Goal: Transaction & Acquisition: Purchase product/service

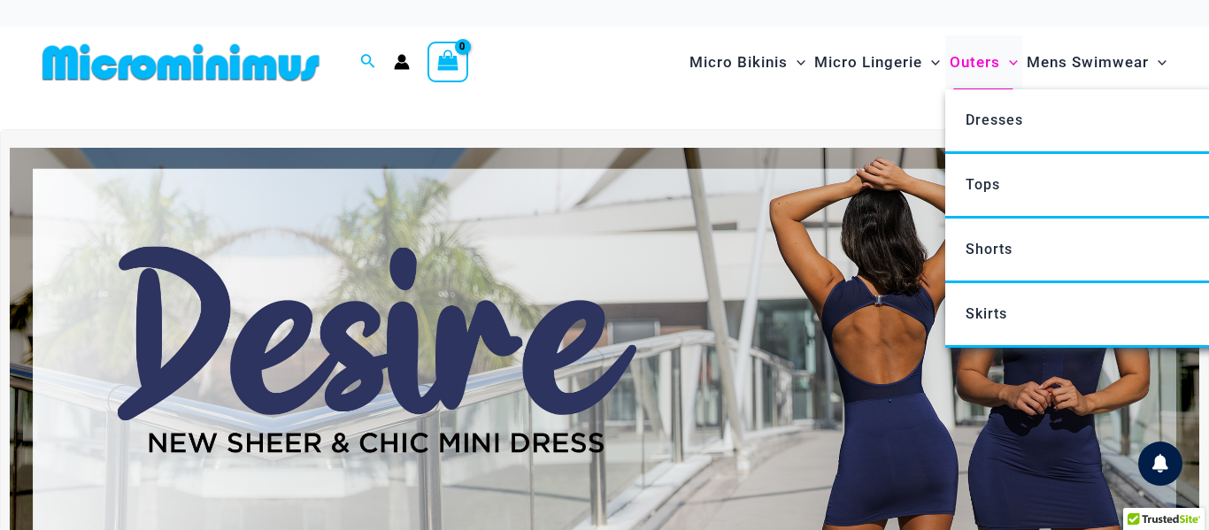
click at [957, 43] on span "Outers" at bounding box center [975, 62] width 50 height 45
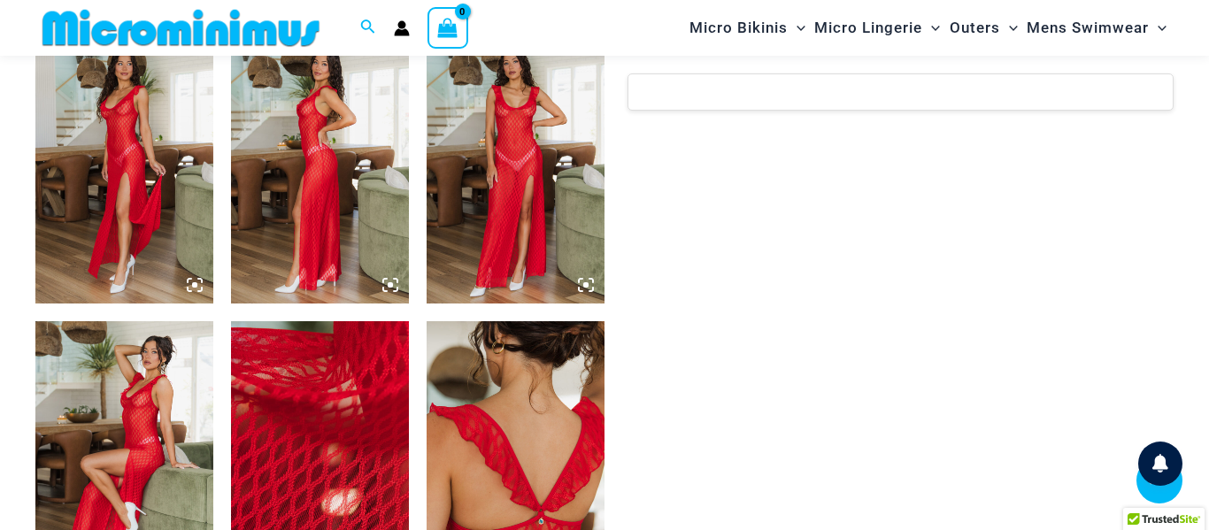
scroll to position [1299, 0]
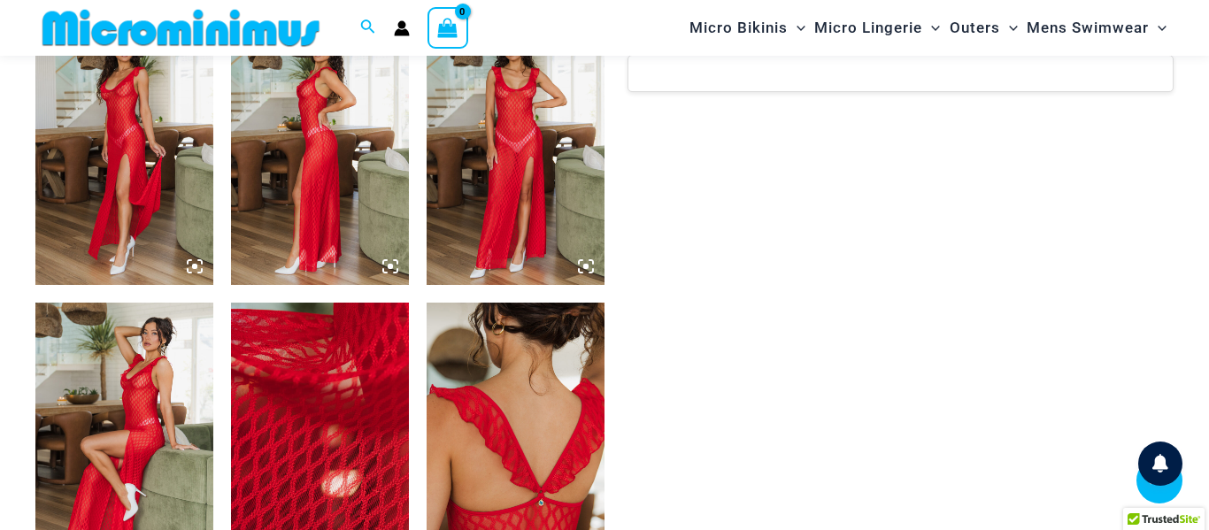
click at [449, 142] on img at bounding box center [516, 151] width 178 height 266
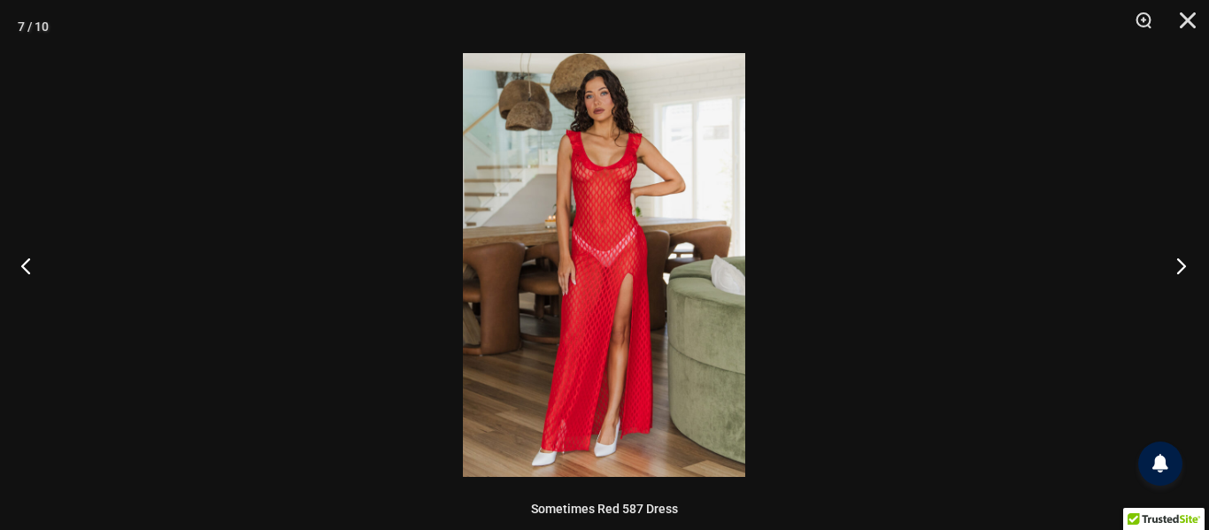
click at [1184, 269] on button "Next" at bounding box center [1175, 265] width 66 height 88
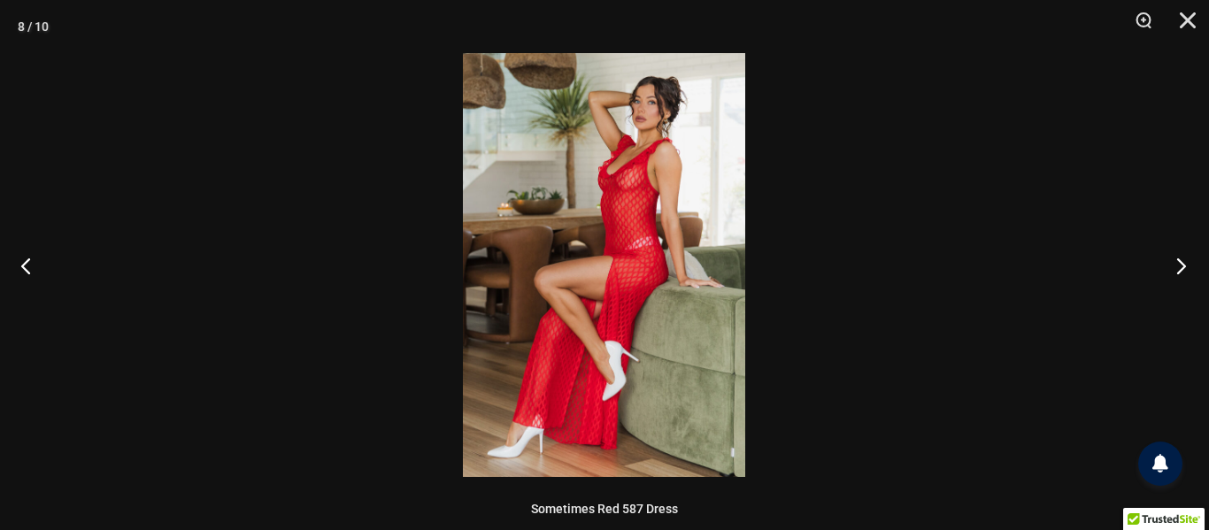
click at [1184, 269] on button "Next" at bounding box center [1175, 265] width 66 height 88
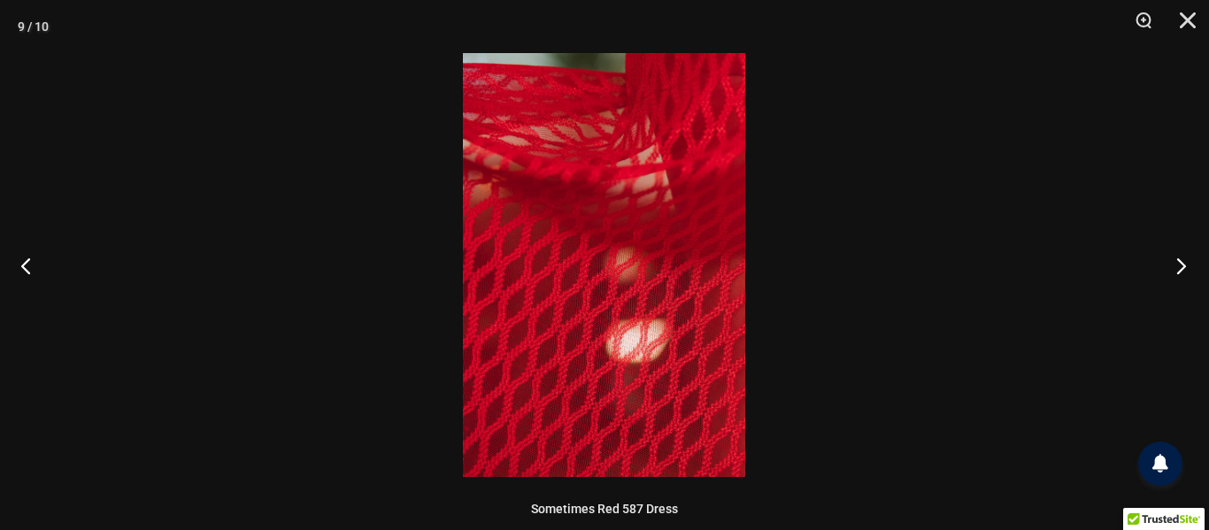
click at [1184, 269] on button "Next" at bounding box center [1175, 265] width 66 height 88
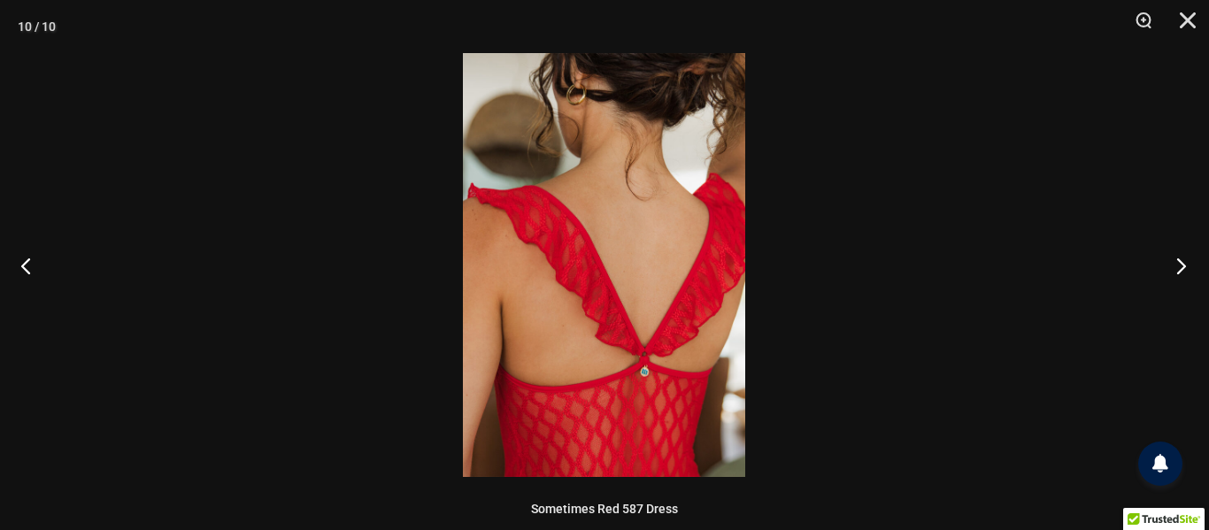
click at [1184, 269] on button "Next" at bounding box center [1175, 265] width 66 height 88
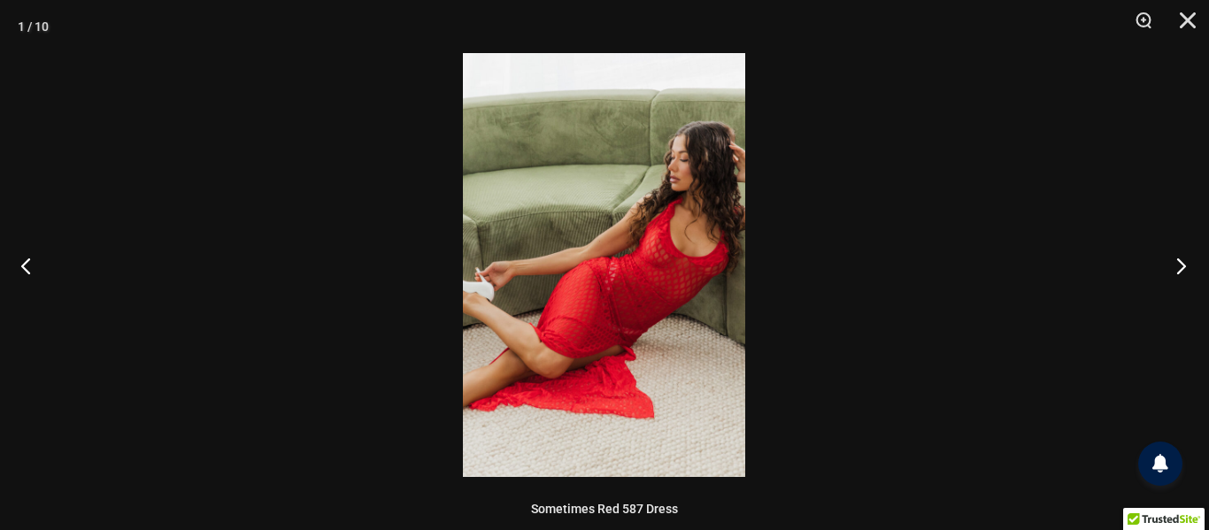
click at [1184, 269] on button "Next" at bounding box center [1175, 265] width 66 height 88
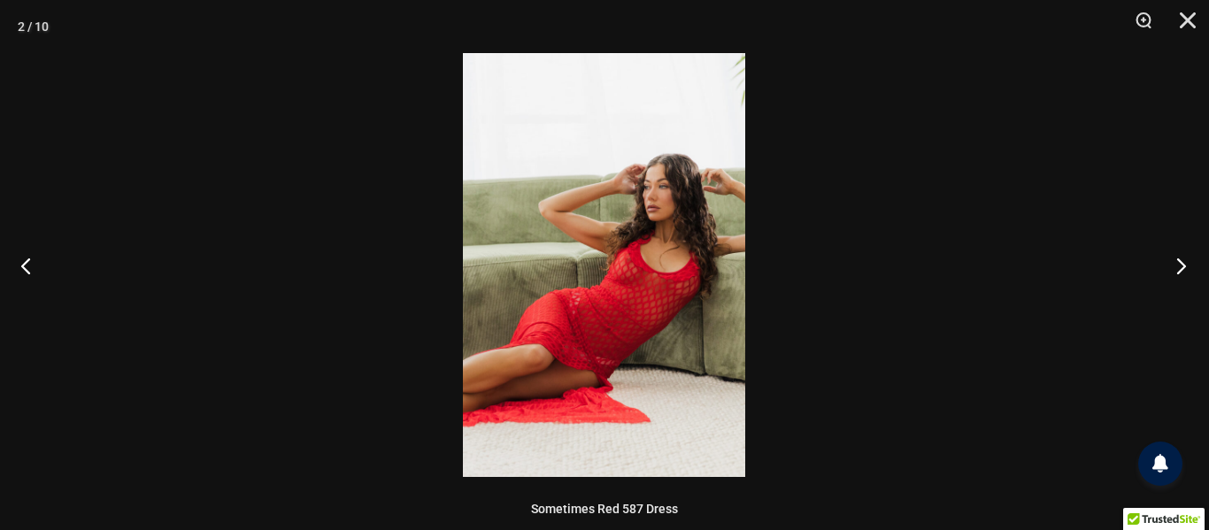
click at [1184, 269] on button "Next" at bounding box center [1175, 265] width 66 height 88
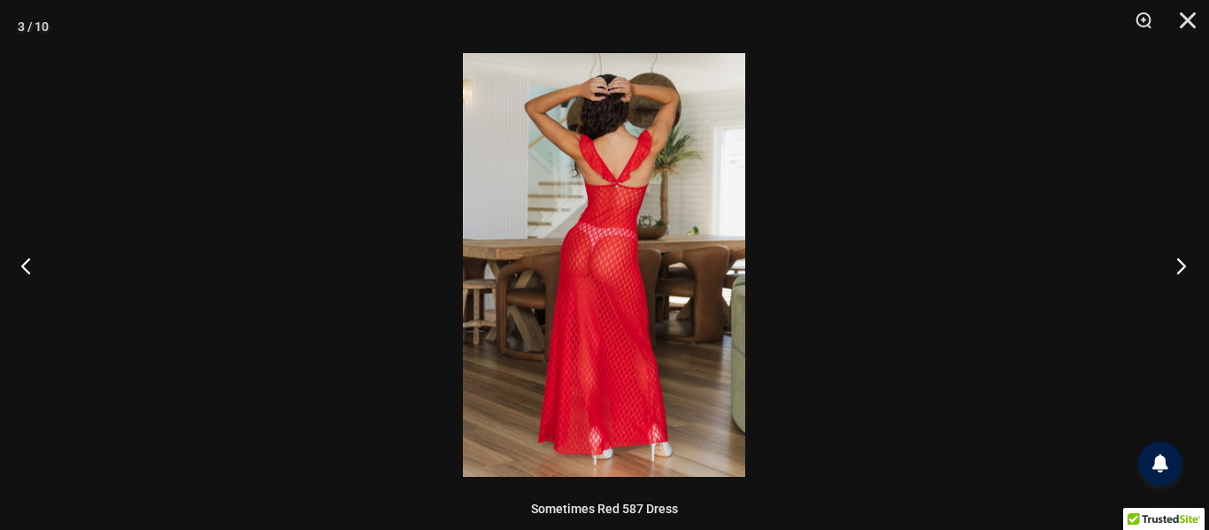
click at [1184, 269] on button "Next" at bounding box center [1175, 265] width 66 height 88
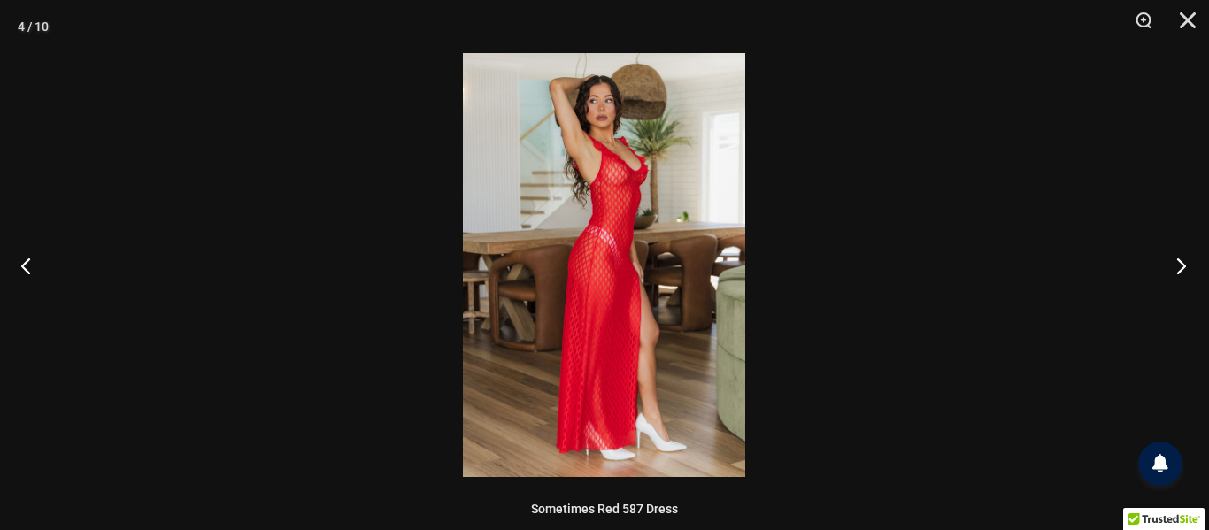
click at [1184, 269] on button "Next" at bounding box center [1175, 265] width 66 height 88
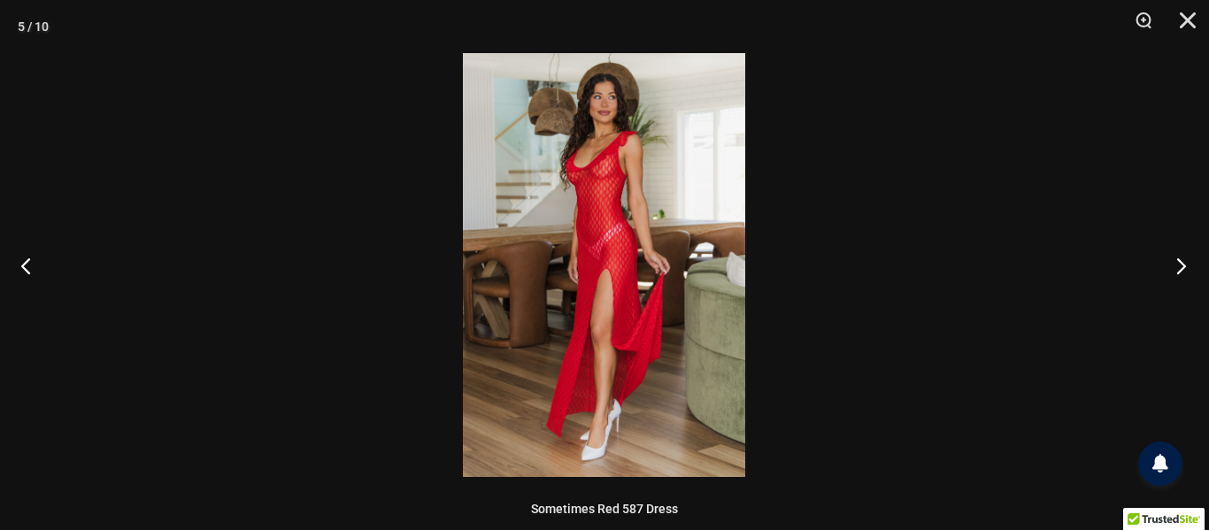
click at [1188, 266] on button "Next" at bounding box center [1175, 265] width 66 height 88
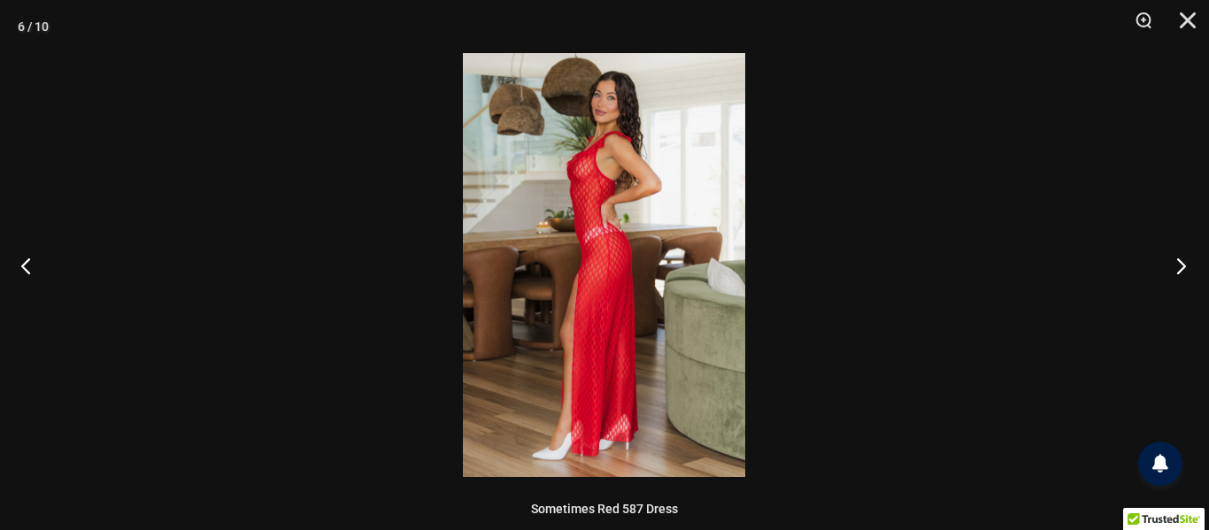
click at [1188, 266] on button "Next" at bounding box center [1175, 265] width 66 height 88
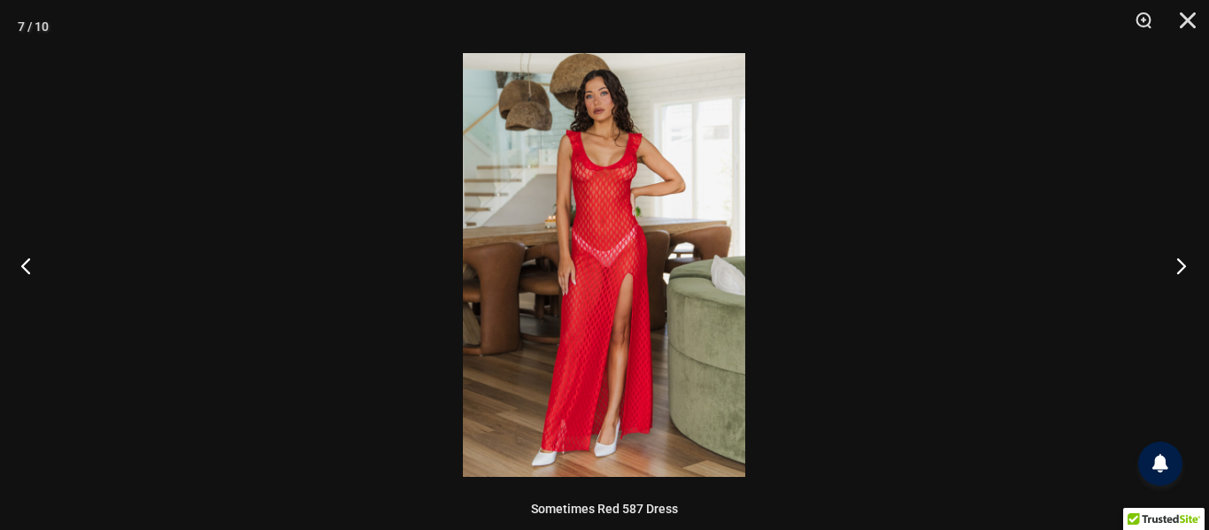
click at [1188, 266] on button "Next" at bounding box center [1175, 265] width 66 height 88
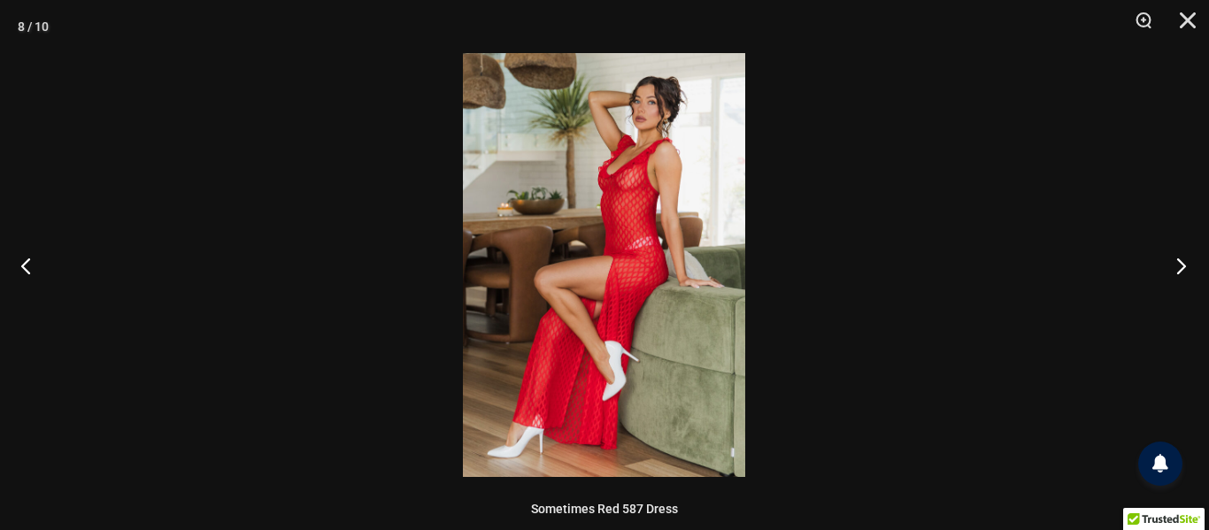
click at [1188, 266] on button "Next" at bounding box center [1175, 265] width 66 height 88
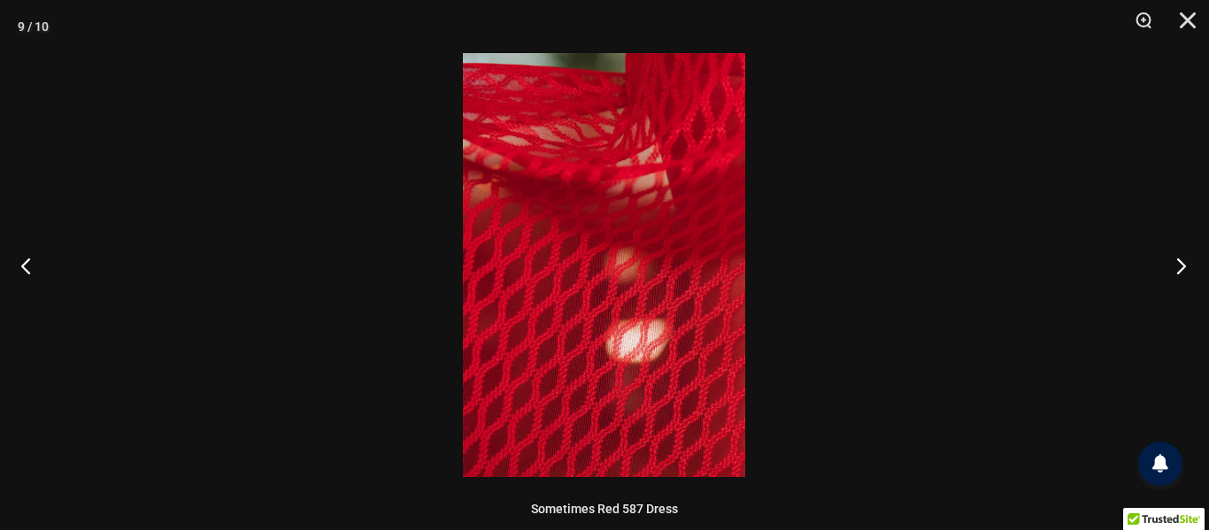
click at [1188, 266] on button "Next" at bounding box center [1175, 265] width 66 height 88
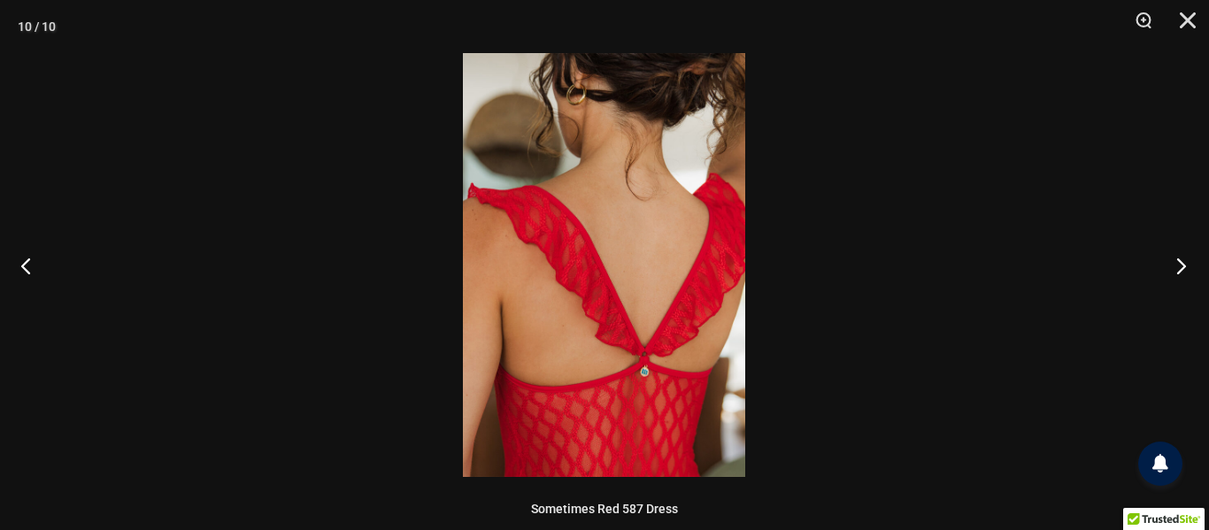
click at [1188, 266] on button "Next" at bounding box center [1175, 265] width 66 height 88
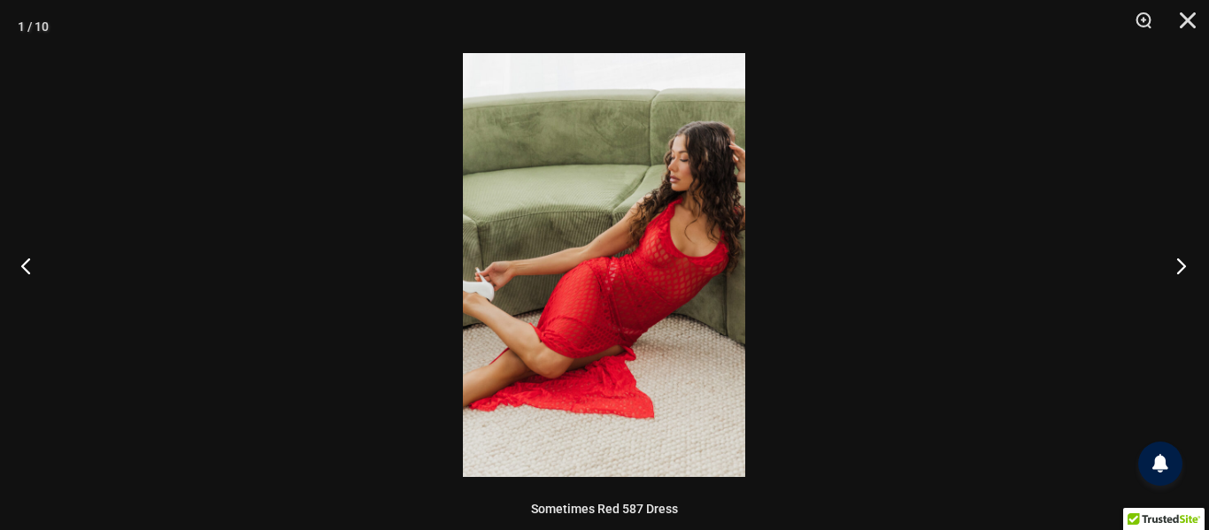
click at [1188, 266] on button "Next" at bounding box center [1175, 265] width 66 height 88
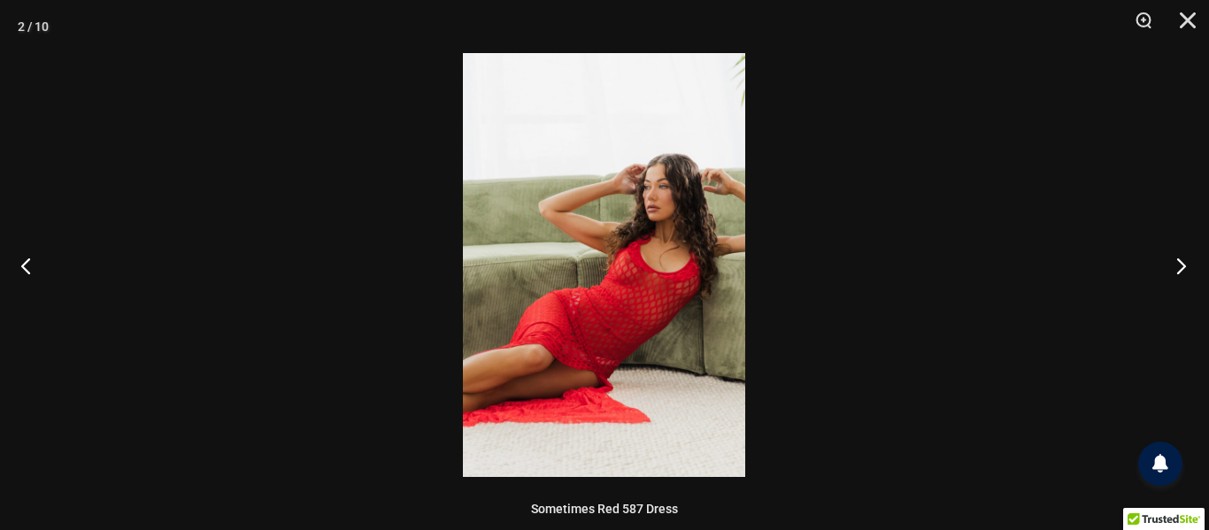
click at [1188, 266] on button "Next" at bounding box center [1175, 265] width 66 height 88
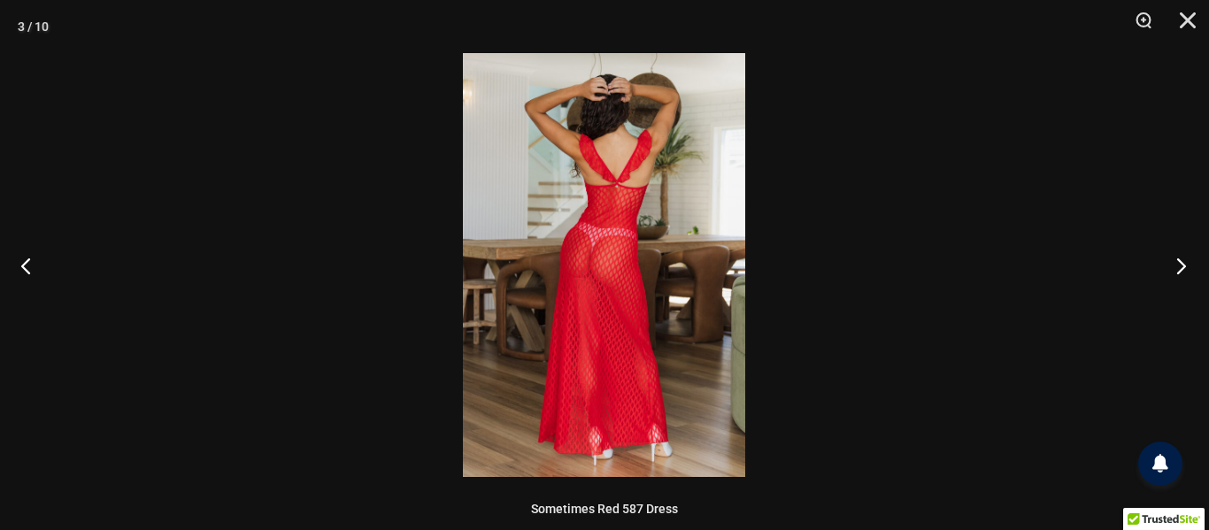
click at [1188, 266] on button "Next" at bounding box center [1175, 265] width 66 height 88
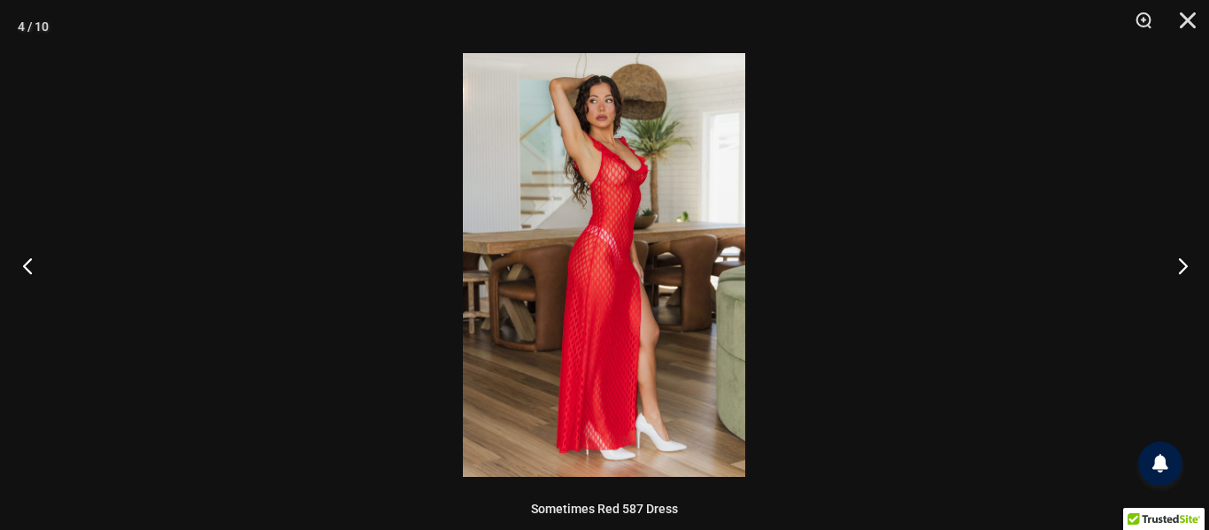
click at [30, 273] on button "Previous" at bounding box center [33, 265] width 66 height 88
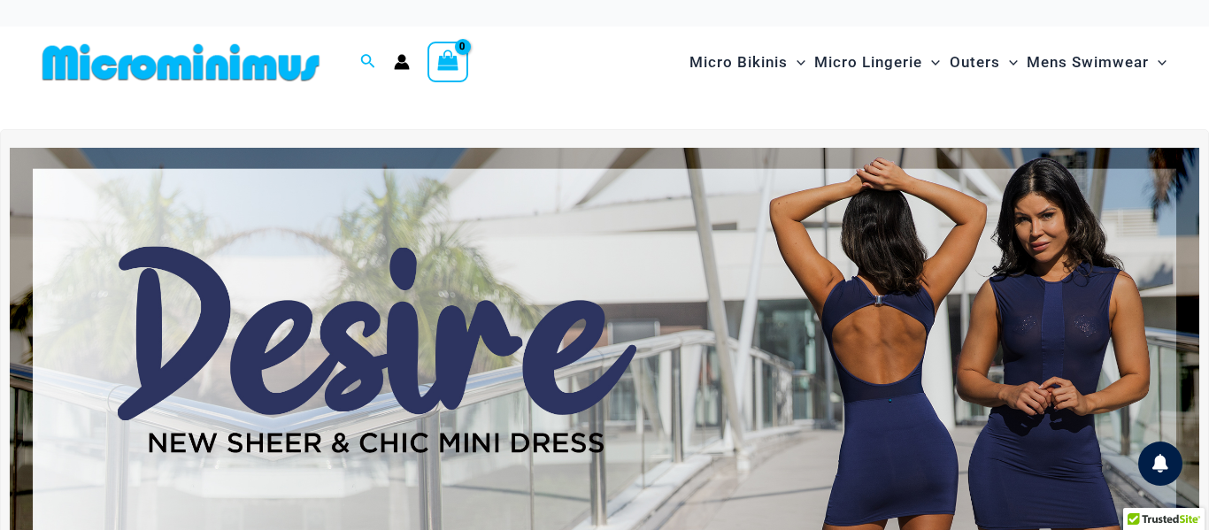
click at [349, 416] on img at bounding box center [604, 350] width 1189 height 404
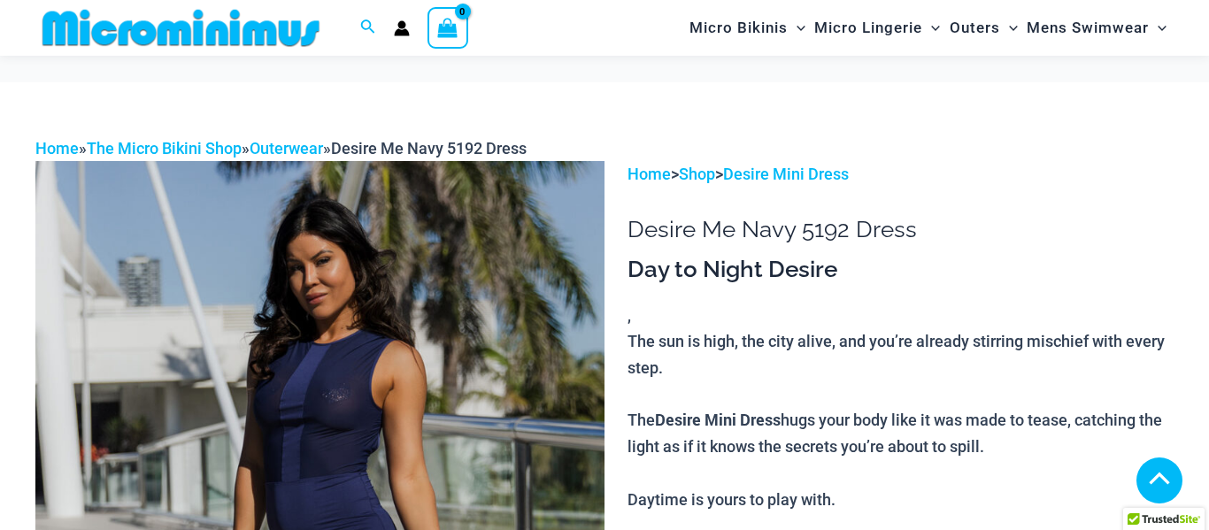
scroll to position [3250, 0]
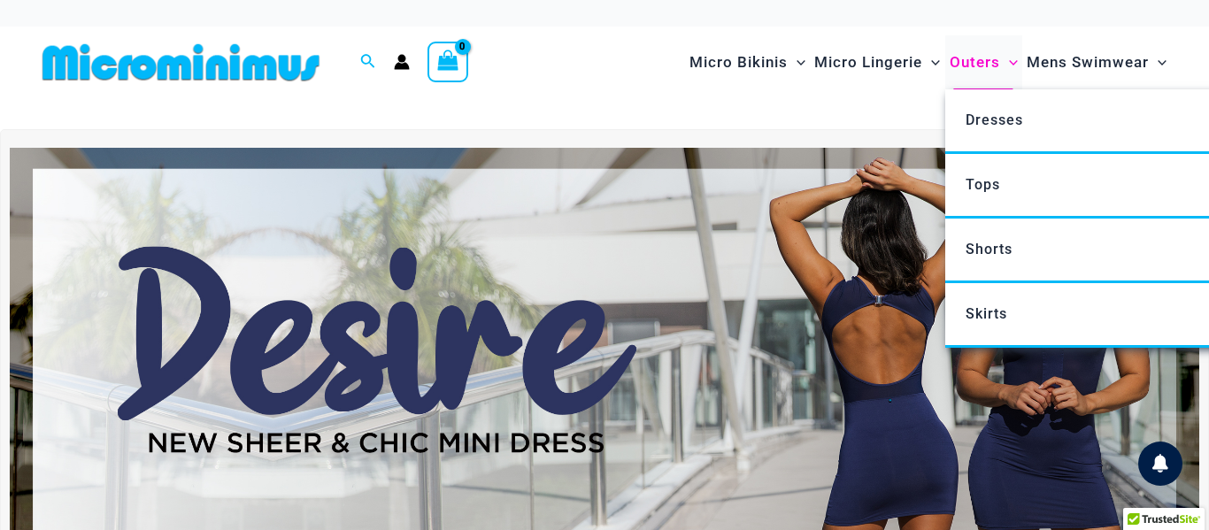
click at [966, 70] on span "Outers" at bounding box center [975, 62] width 50 height 45
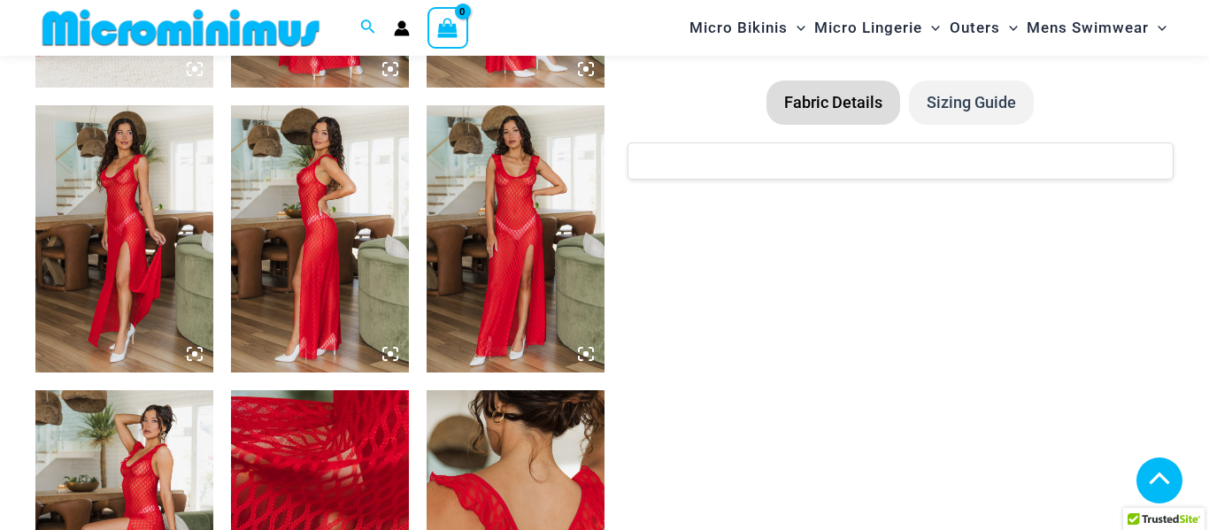
click at [588, 358] on icon at bounding box center [586, 354] width 16 height 16
click at [587, 351] on icon at bounding box center [585, 353] width 5 height 5
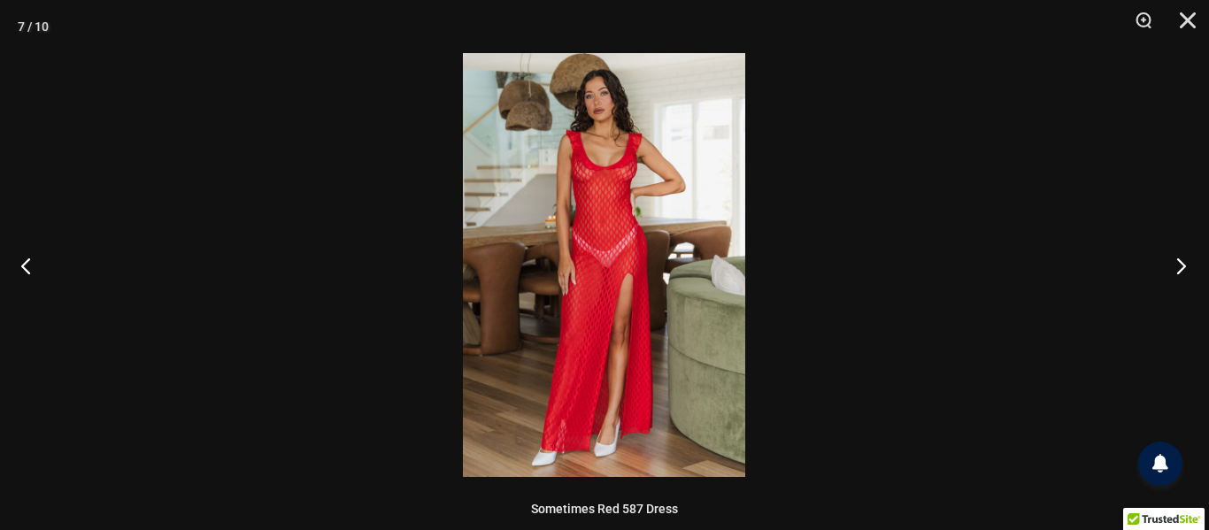
click at [1184, 261] on button "Next" at bounding box center [1175, 265] width 66 height 88
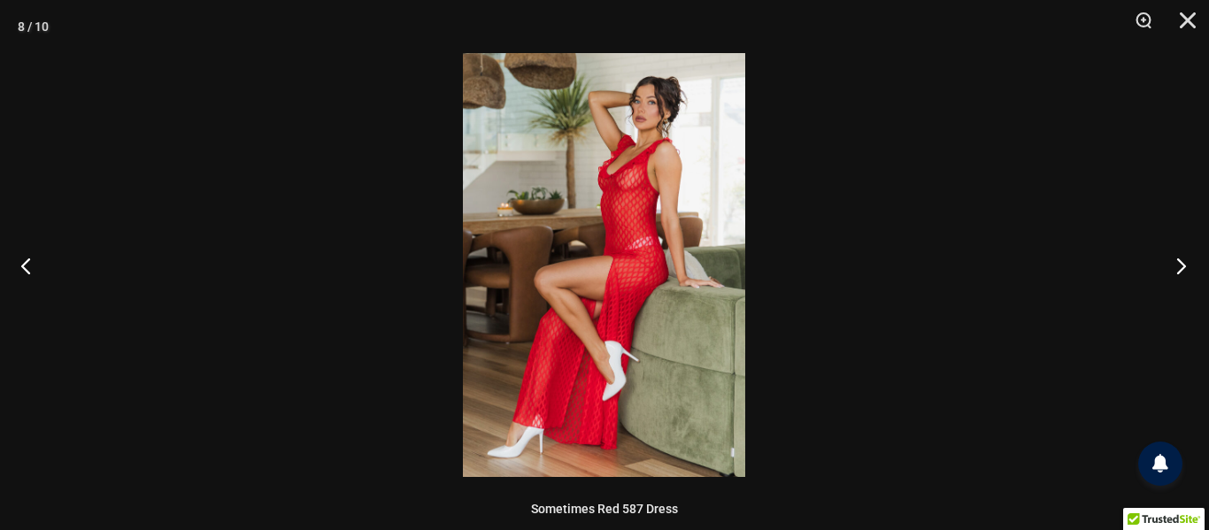
click at [1181, 258] on button "Next" at bounding box center [1175, 265] width 66 height 88
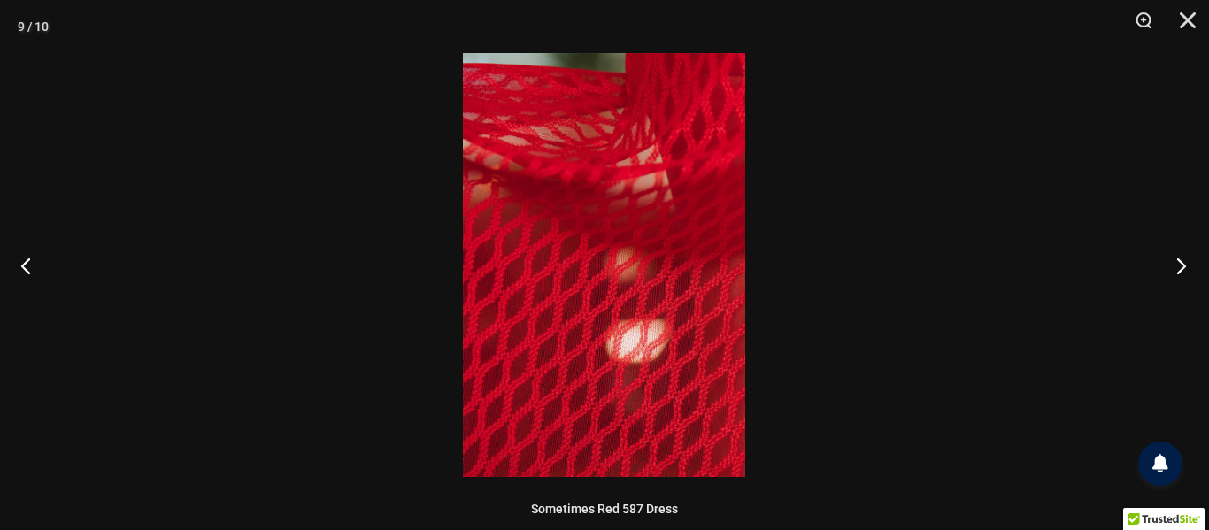
click at [1181, 258] on button "Next" at bounding box center [1175, 265] width 66 height 88
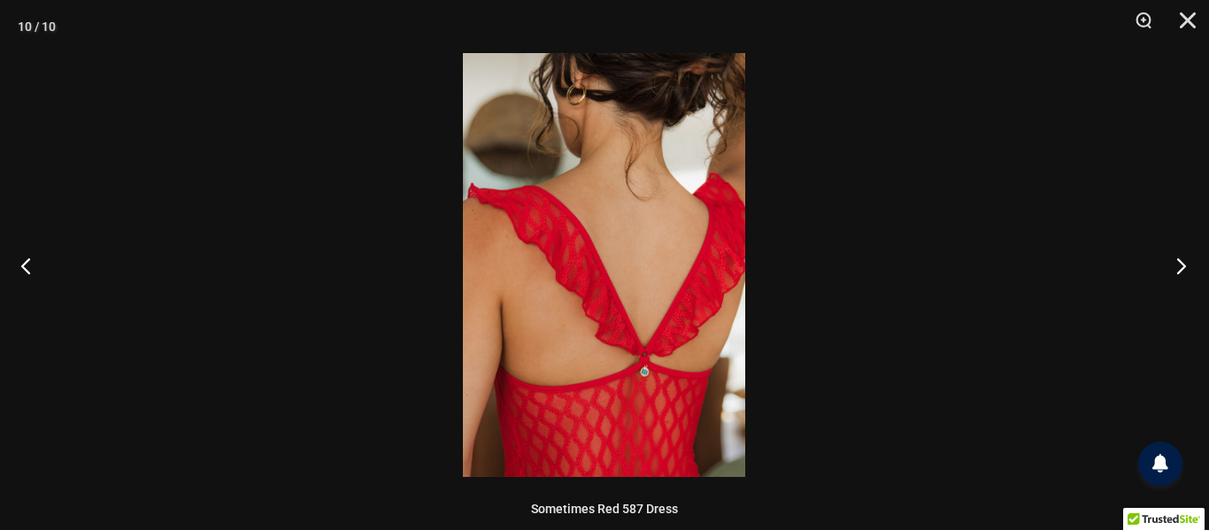
click at [1181, 258] on button "Next" at bounding box center [1175, 265] width 66 height 88
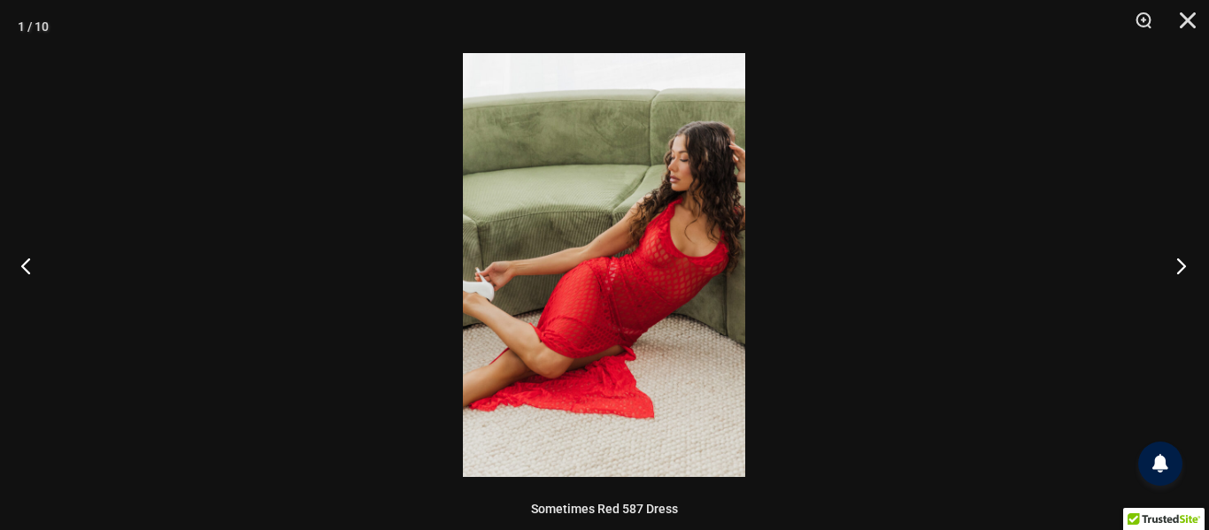
click at [1181, 258] on button "Next" at bounding box center [1175, 265] width 66 height 88
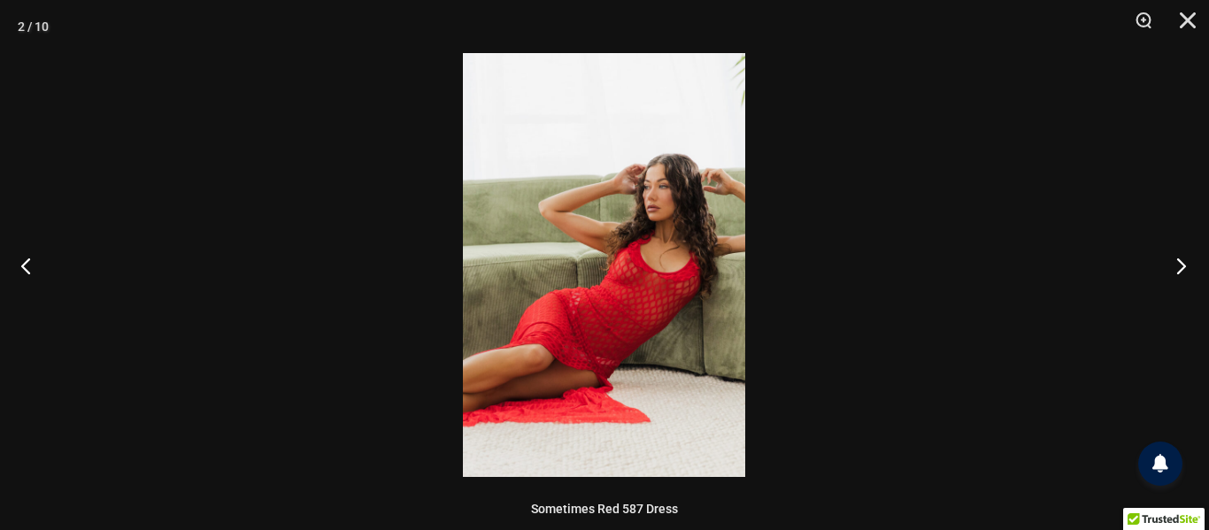
click at [1181, 258] on button "Next" at bounding box center [1175, 265] width 66 height 88
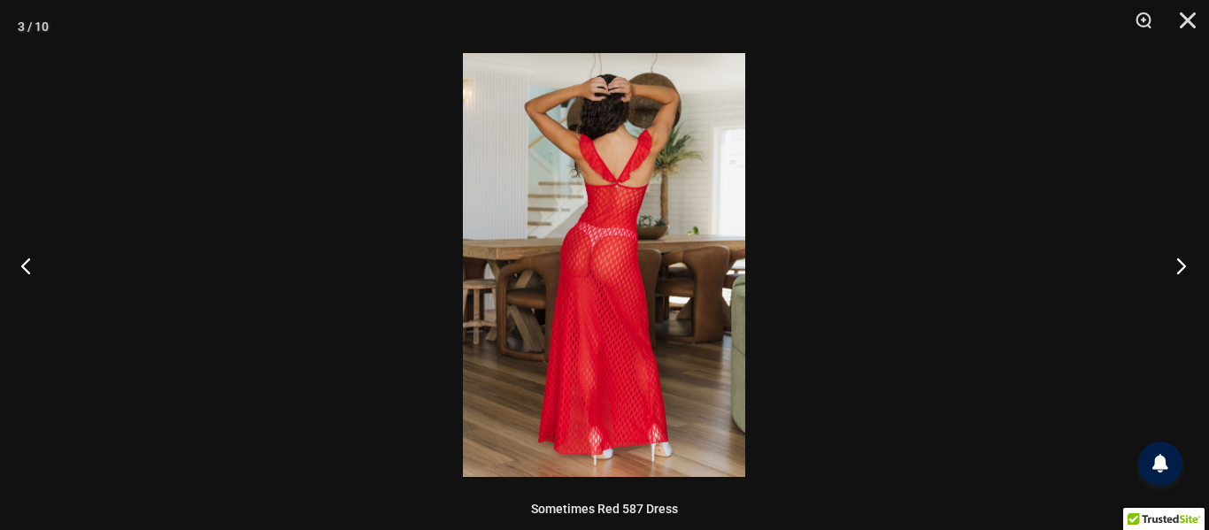
click at [1181, 258] on button "Next" at bounding box center [1175, 265] width 66 height 88
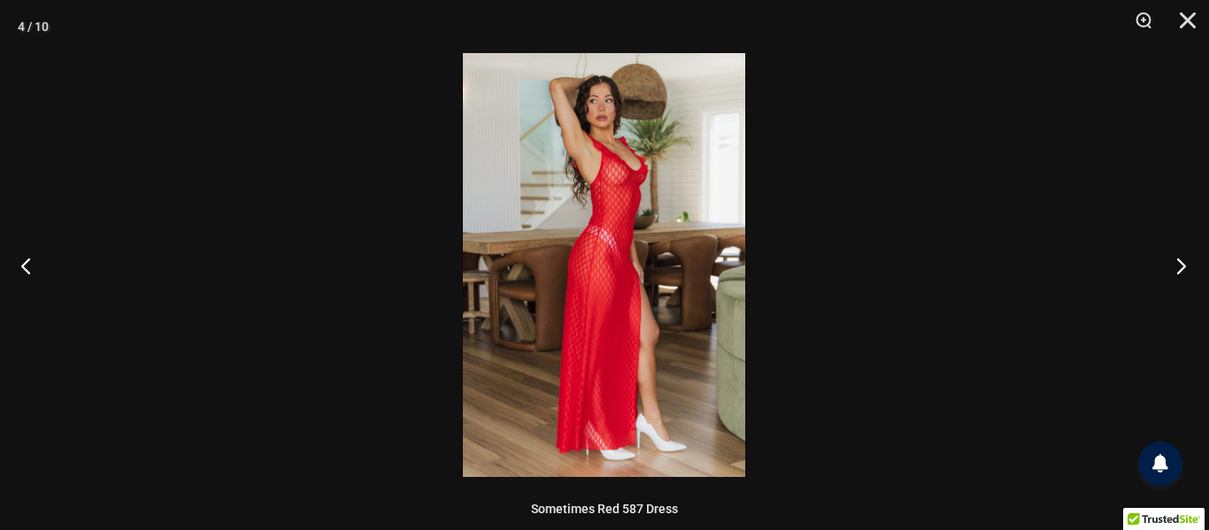
click at [1181, 258] on button "Next" at bounding box center [1175, 265] width 66 height 88
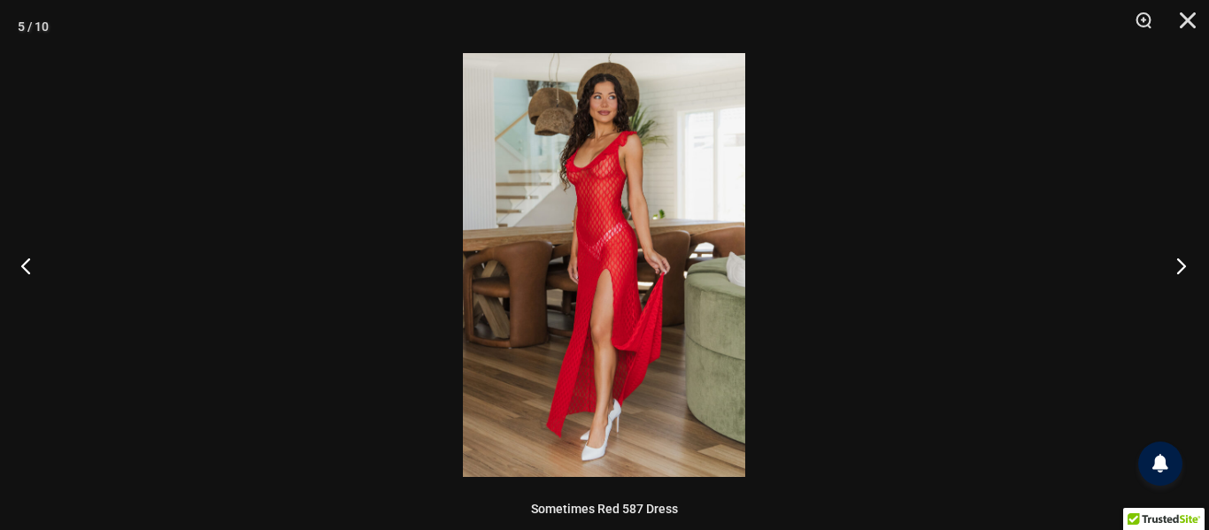
click at [1181, 269] on button "Next" at bounding box center [1175, 265] width 66 height 88
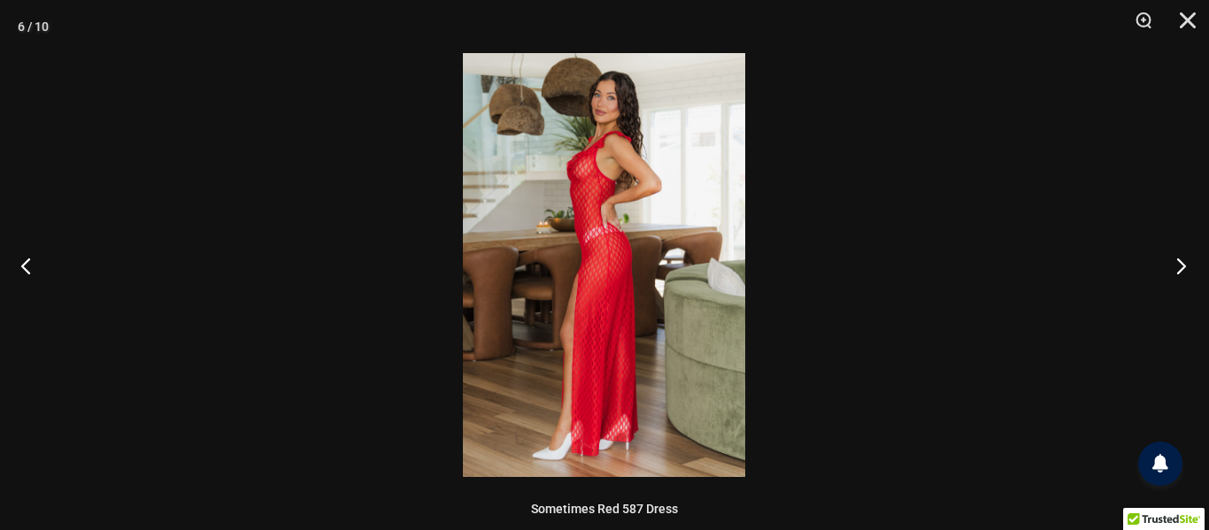
click at [1180, 269] on button "Next" at bounding box center [1175, 265] width 66 height 88
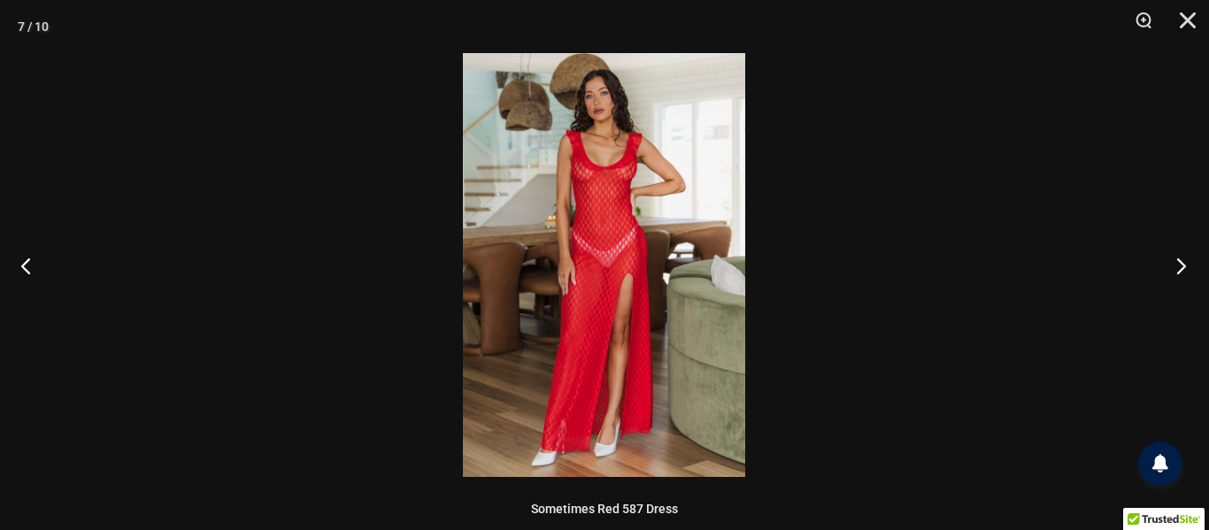
click at [1180, 269] on button "Next" at bounding box center [1175, 265] width 66 height 88
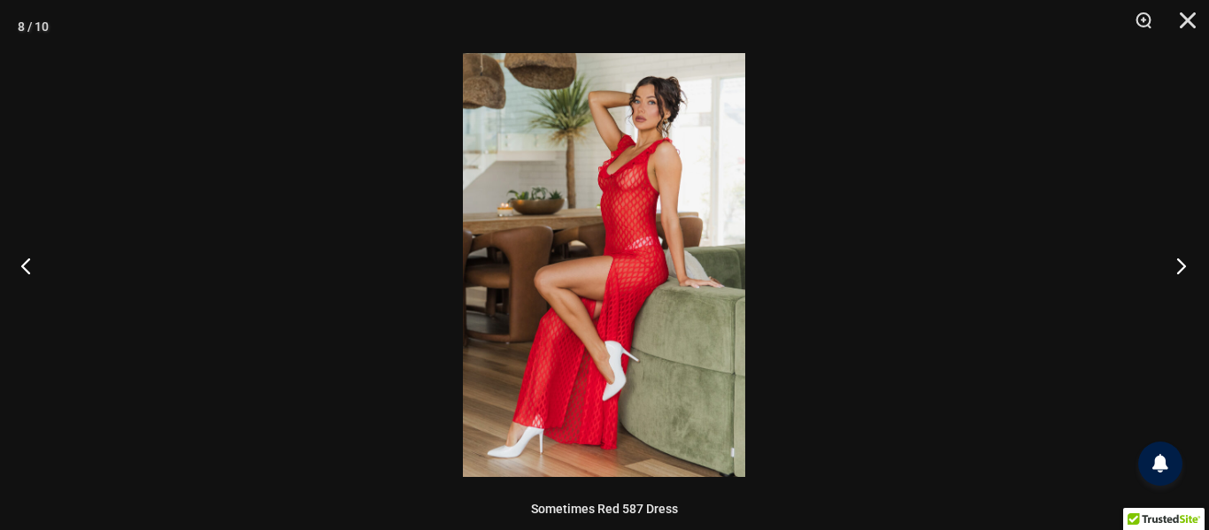
click at [1180, 269] on button "Next" at bounding box center [1175, 265] width 66 height 88
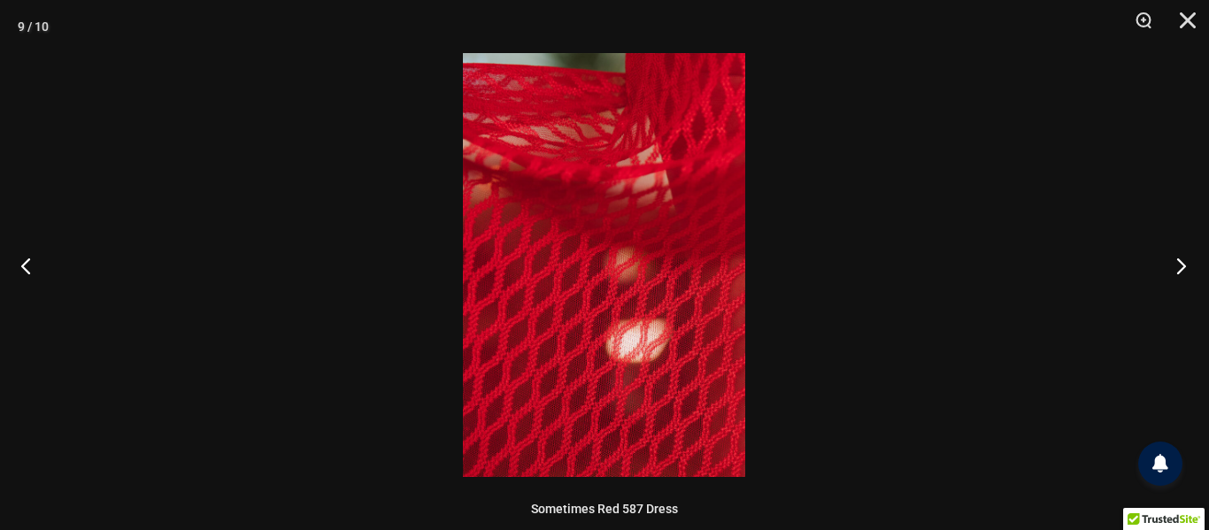
click at [1180, 269] on button "Next" at bounding box center [1175, 265] width 66 height 88
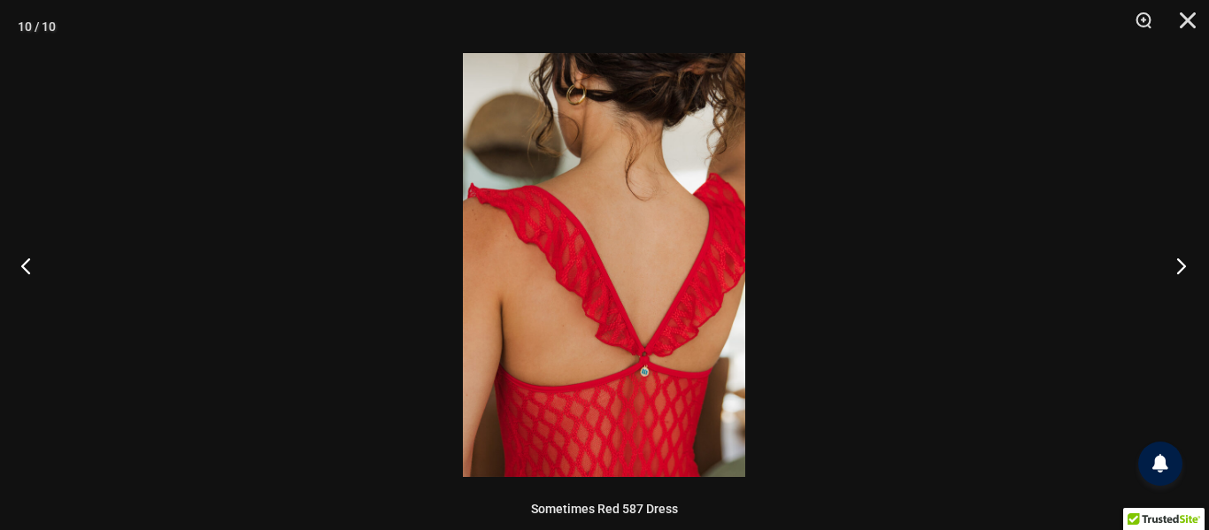
click at [1180, 269] on button "Next" at bounding box center [1175, 265] width 66 height 88
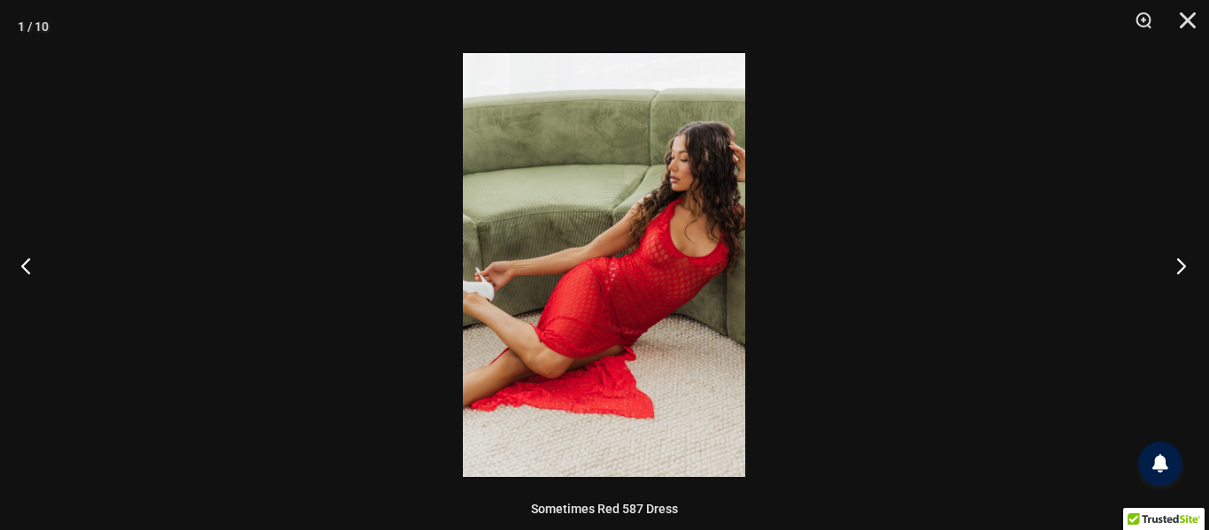
click at [1180, 269] on button "Next" at bounding box center [1175, 265] width 66 height 88
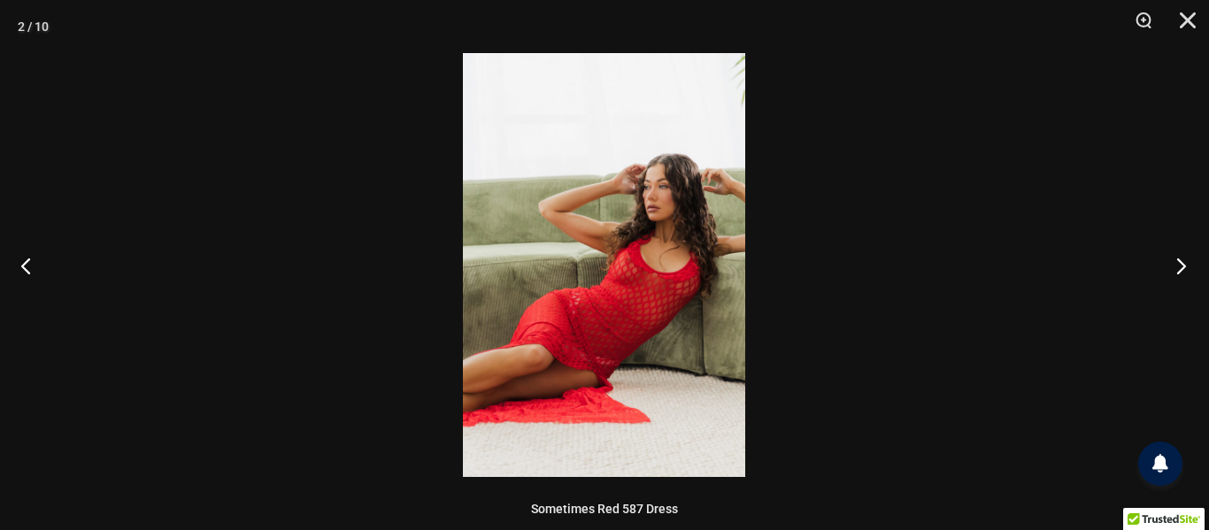
click at [1180, 269] on button "Next" at bounding box center [1175, 265] width 66 height 88
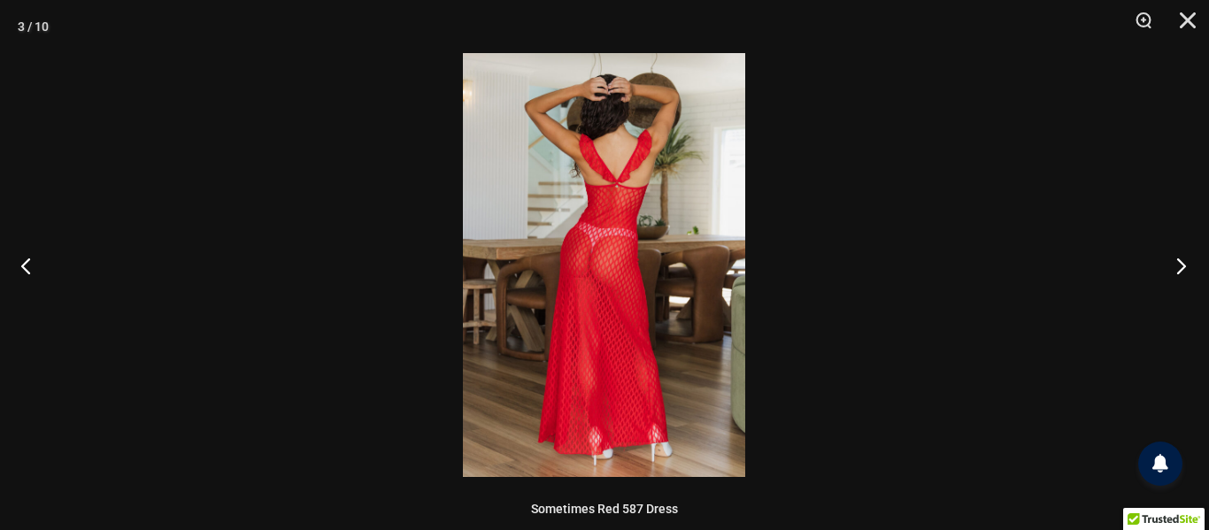
click at [1180, 269] on button "Next" at bounding box center [1175, 265] width 66 height 88
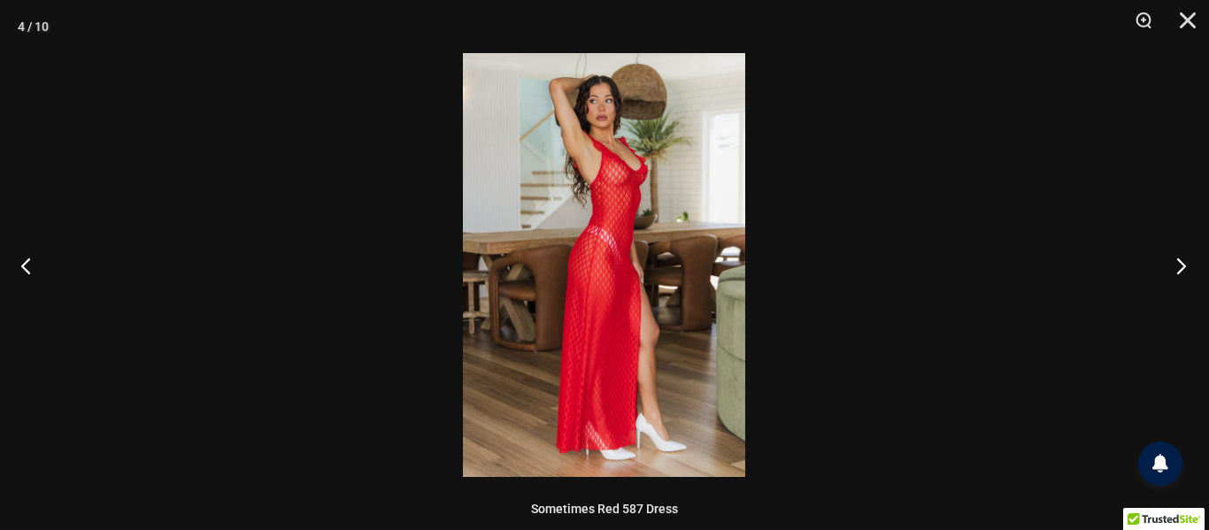
click at [1178, 248] on button "Next" at bounding box center [1175, 265] width 66 height 88
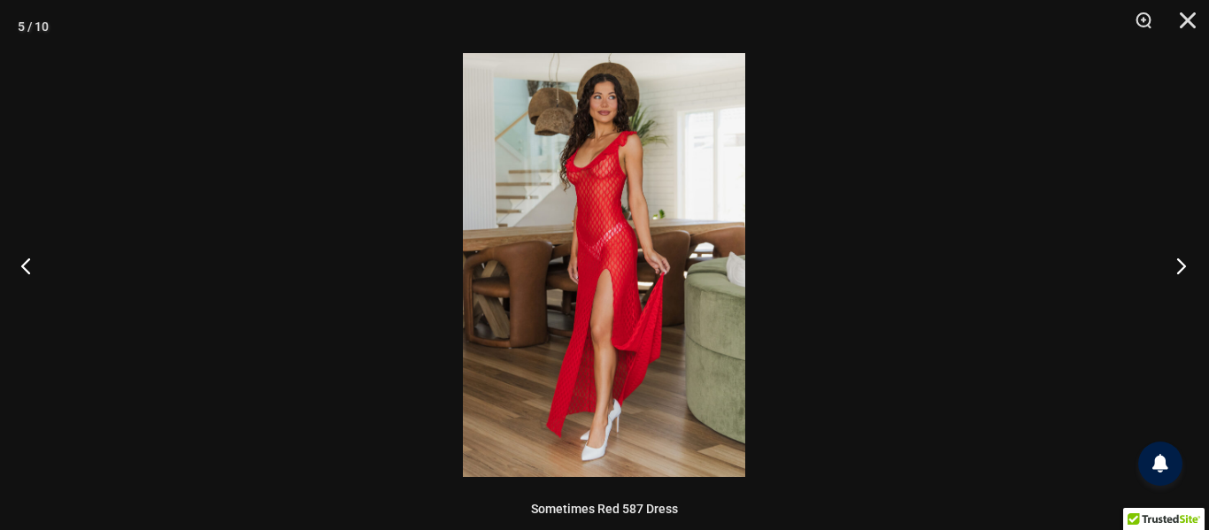
click at [1178, 248] on button "Next" at bounding box center [1175, 265] width 66 height 88
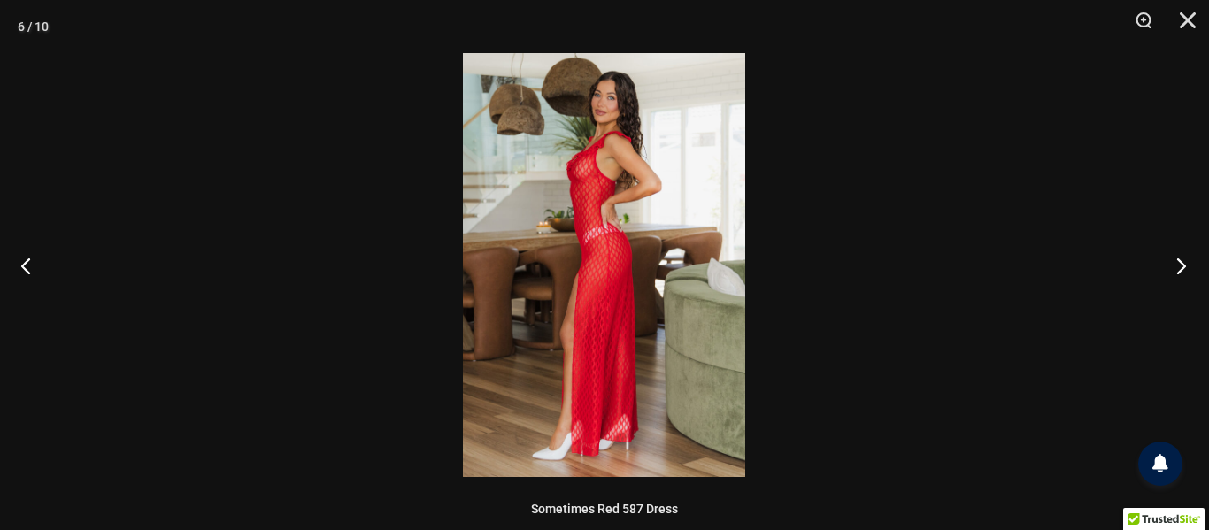
click at [1178, 248] on button "Next" at bounding box center [1175, 265] width 66 height 88
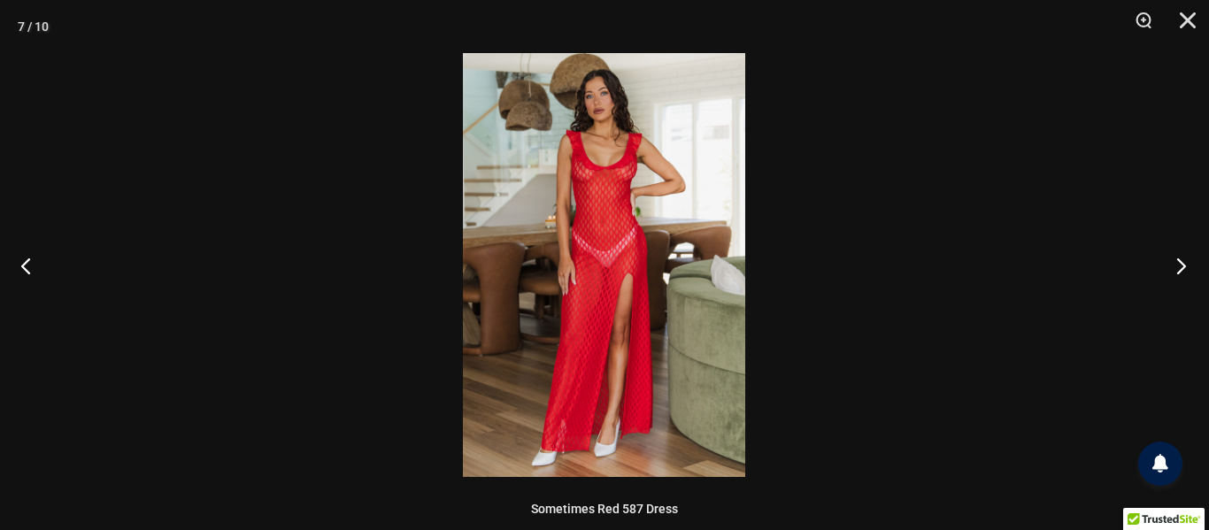
click at [1178, 248] on button "Next" at bounding box center [1175, 265] width 66 height 88
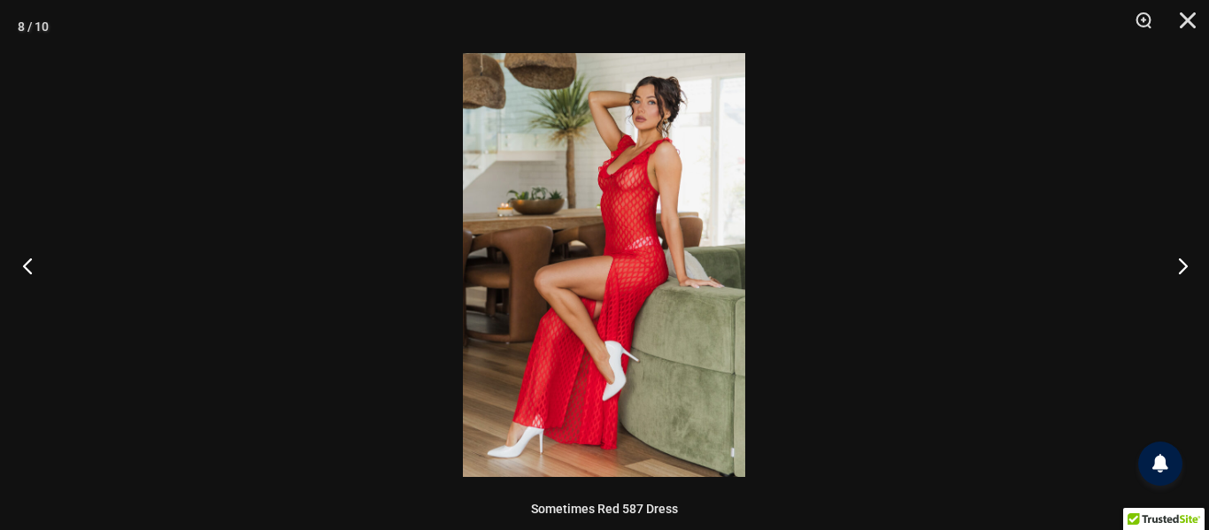
click at [12, 281] on button "Previous" at bounding box center [33, 265] width 66 height 88
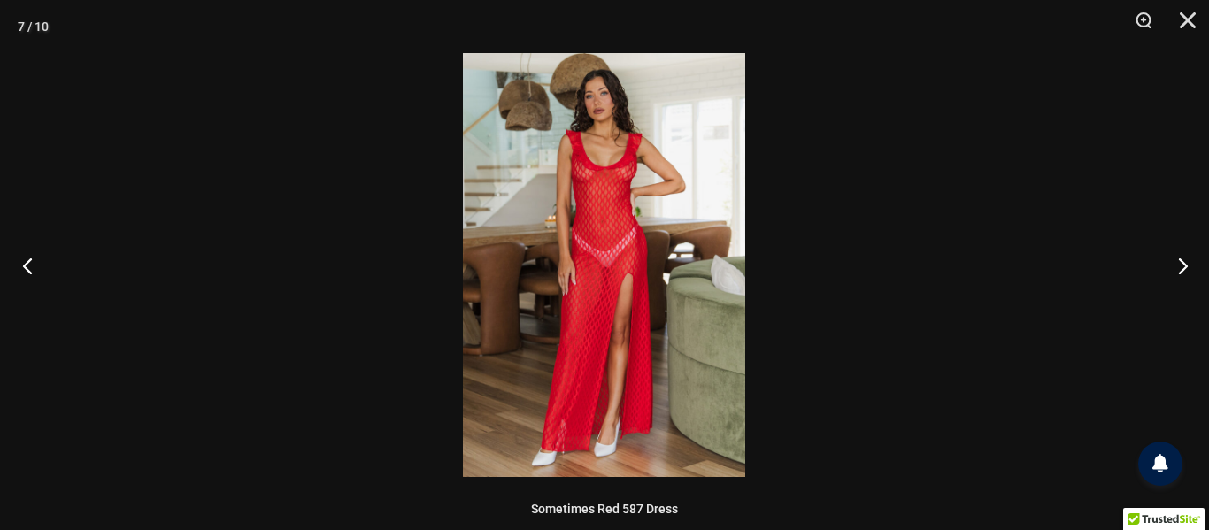
click at [12, 281] on button "Previous" at bounding box center [33, 265] width 66 height 88
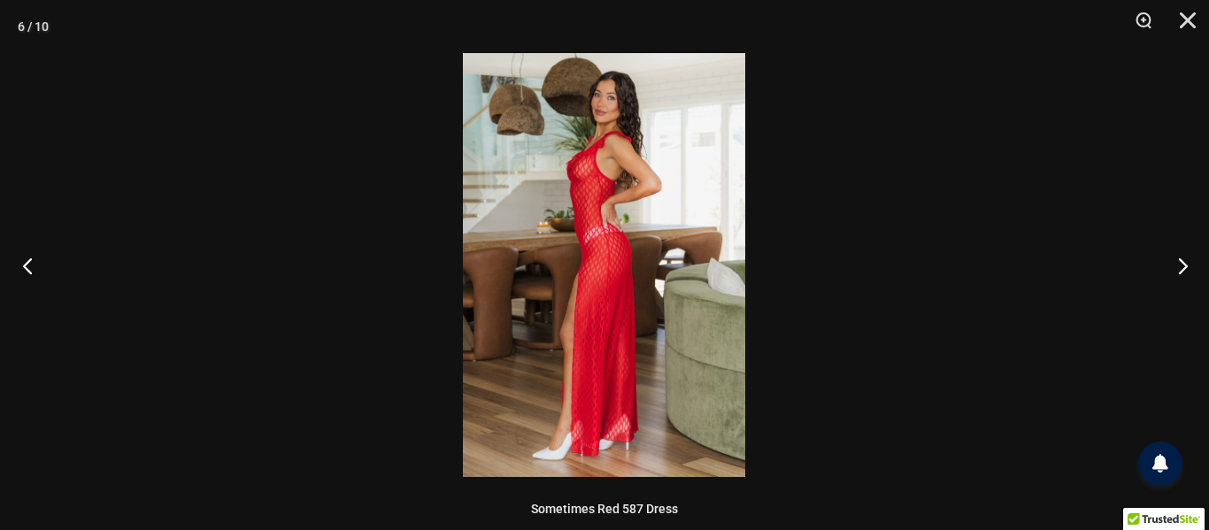
click at [12, 281] on button "Previous" at bounding box center [33, 265] width 66 height 88
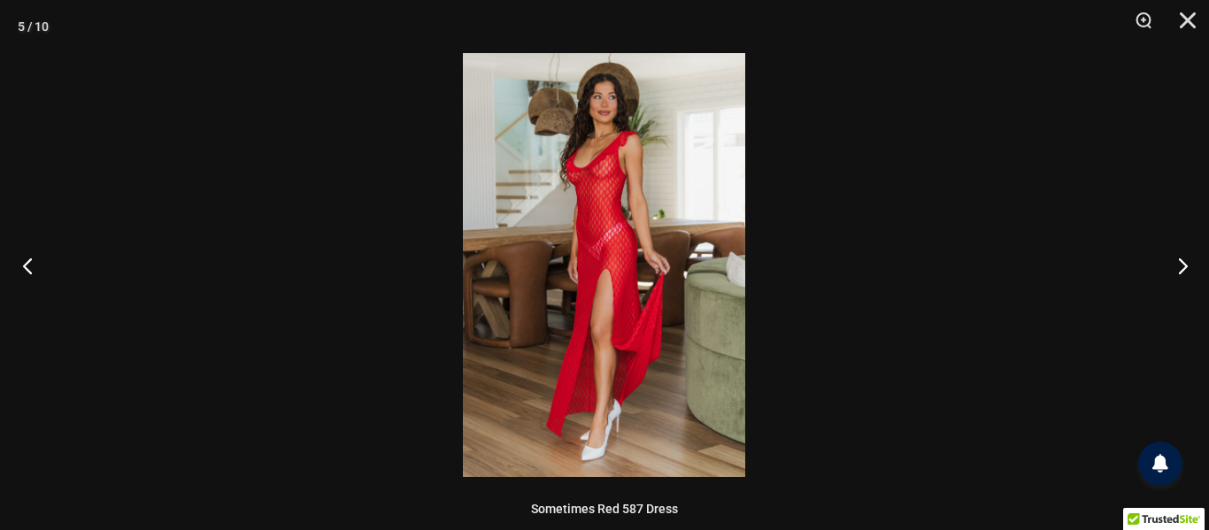
click at [12, 281] on button "Previous" at bounding box center [33, 265] width 66 height 88
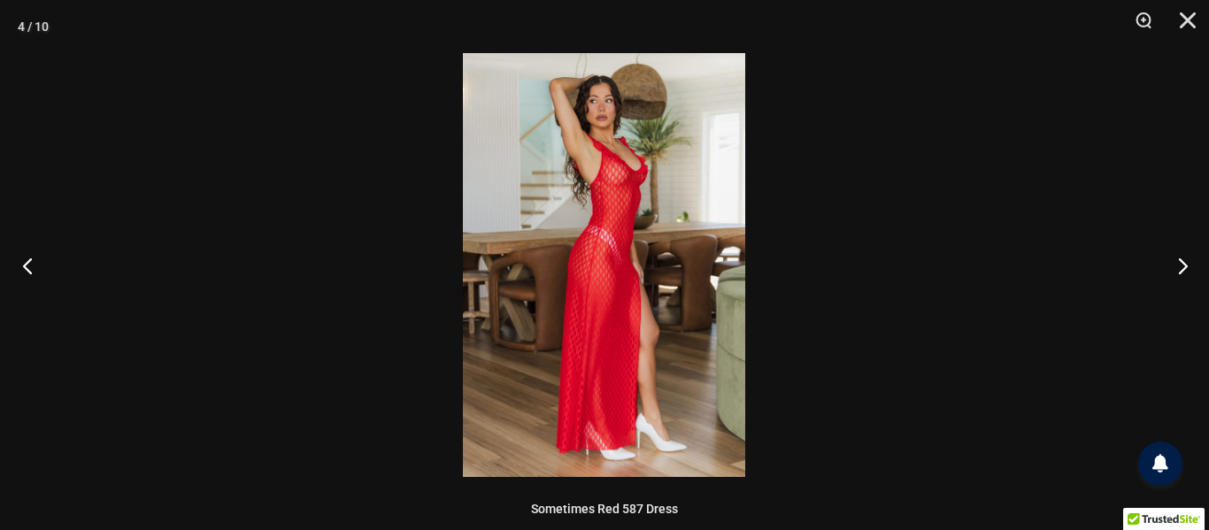
click at [12, 281] on button "Previous" at bounding box center [33, 265] width 66 height 88
